Goal: Task Accomplishment & Management: Manage account settings

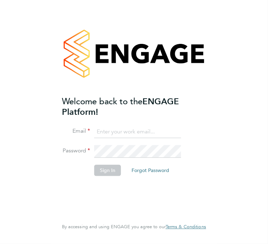
type input "mason.roberts@castlefieldrecruitment.com"
click at [115, 103] on button "Sign In" at bounding box center [107, 170] width 27 height 11
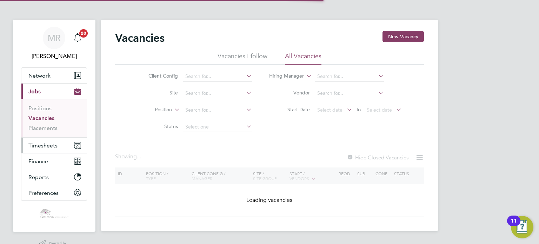
click at [44, 145] on span "Timesheets" at bounding box center [42, 145] width 29 height 7
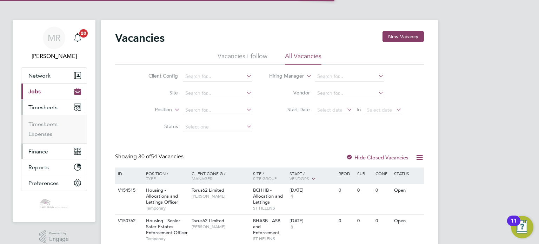
click at [48, 151] on button "Finance" at bounding box center [53, 151] width 65 height 15
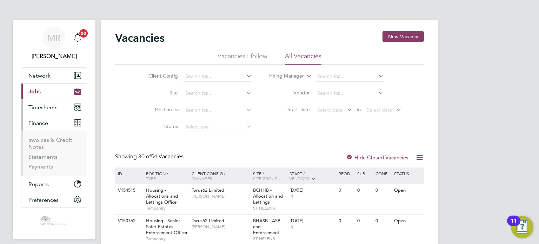
click at [47, 106] on span "Timesheets" at bounding box center [42, 107] width 29 height 7
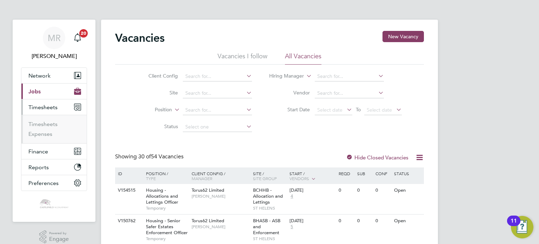
click at [56, 92] on button "Current page: Jobs" at bounding box center [53, 91] width 65 height 15
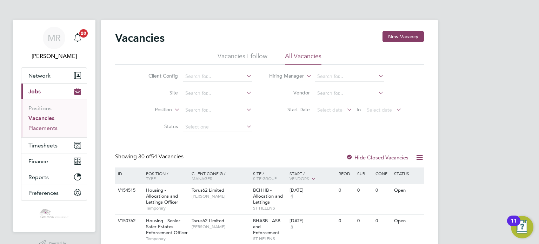
click at [44, 126] on link "Placements" at bounding box center [42, 128] width 29 height 7
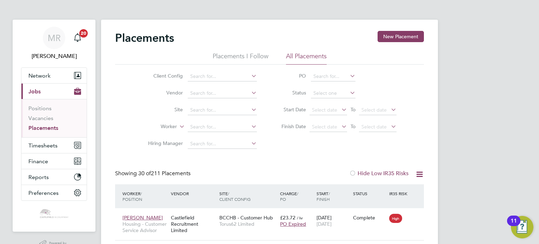
click at [234, 122] on li "Worker" at bounding box center [200, 127] width 132 height 17
click at [232, 127] on input at bounding box center [222, 127] width 69 height 10
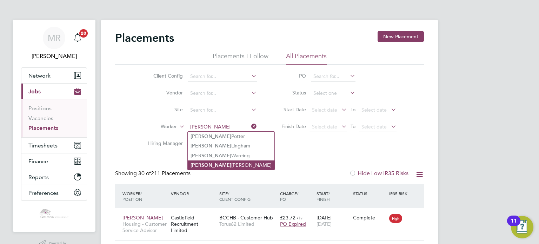
click at [219, 165] on li "Rebecca Daley" at bounding box center [231, 164] width 87 height 9
type input "Rebecca Daley"
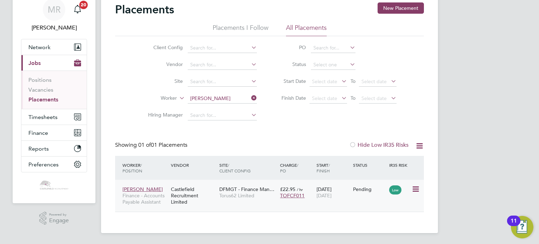
click at [416, 187] on icon at bounding box center [415, 189] width 7 height 8
click at [376, 233] on li "Start" at bounding box center [394, 233] width 50 height 10
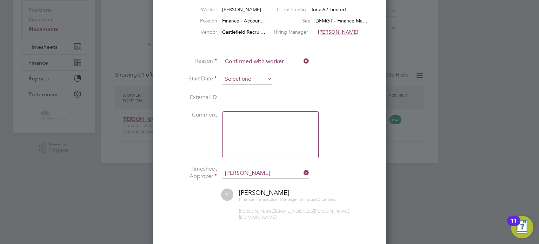
click at [233, 77] on input at bounding box center [248, 79] width 50 height 11
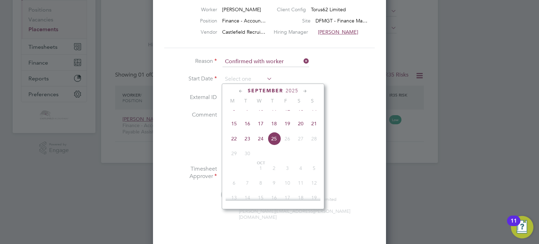
click at [233, 145] on span "22" at bounding box center [234, 138] width 13 height 13
type input "22 Sep 2025"
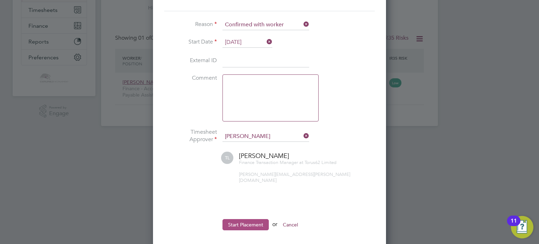
click at [256, 221] on button "Start Placement" at bounding box center [246, 224] width 46 height 11
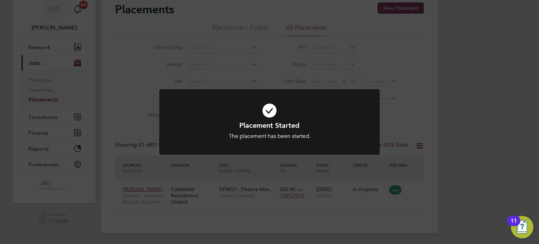
click at [286, 146] on div at bounding box center [269, 122] width 220 height 66
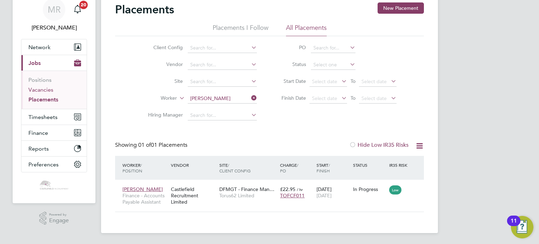
click at [46, 91] on link "Vacancies" at bounding box center [40, 89] width 25 height 7
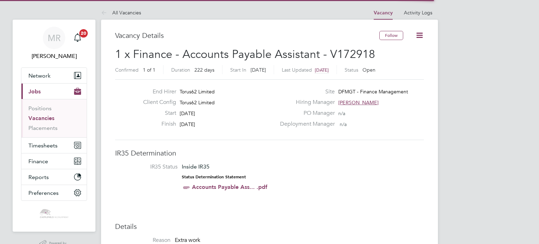
click at [415, 36] on icon at bounding box center [419, 35] width 9 height 9
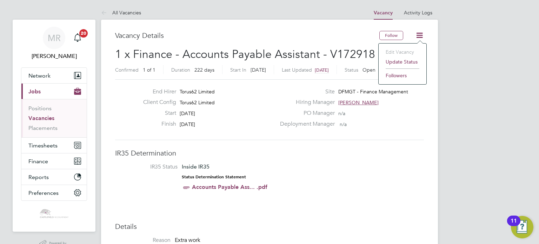
click at [327, 47] on div "Vacancy Details" at bounding box center [247, 39] width 264 height 16
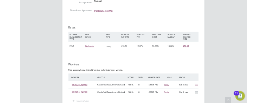
scroll to position [386, 0]
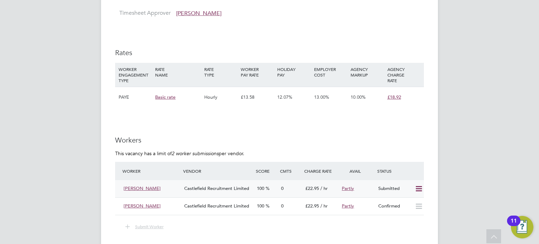
click at [420, 188] on icon at bounding box center [419, 189] width 9 height 6
click at [332, 132] on div "IR35 Determination IR35 Status Inside IR35 Status Determination Statement Accou…" at bounding box center [269, 128] width 309 height 733
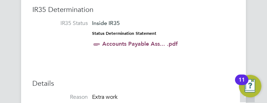
scroll to position [20, 59]
